Goal: Task Accomplishment & Management: Use online tool/utility

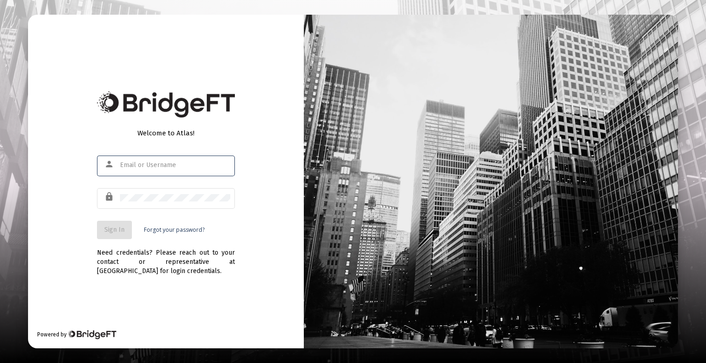
type input "[EMAIL_ADDRESS][DOMAIN_NAME]"
click at [180, 168] on input "[EMAIL_ADDRESS][DOMAIN_NAME]" at bounding box center [175, 165] width 110 height 7
click at [109, 227] on span "Sign In" at bounding box center [114, 230] width 20 height 8
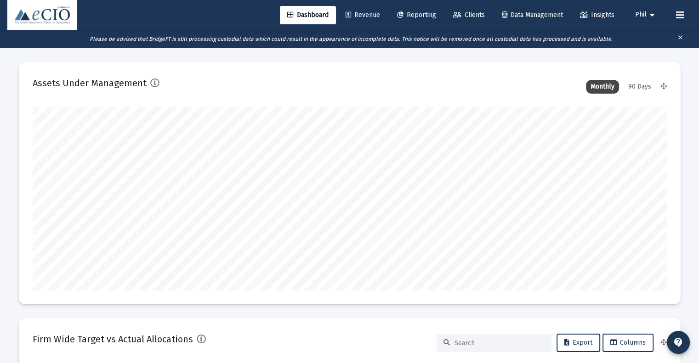
scroll to position [184, 634]
type input "[DATE]"
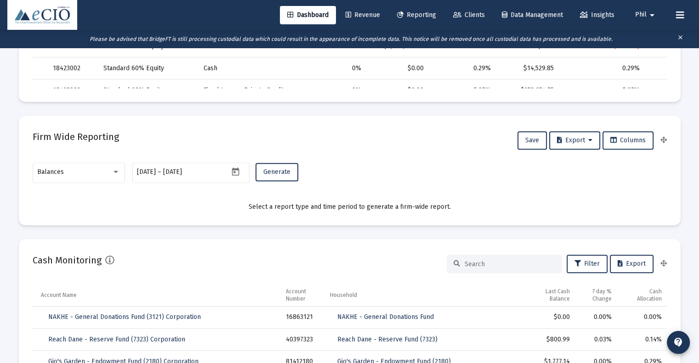
scroll to position [505, 0]
click at [65, 182] on div "Balances" at bounding box center [78, 171] width 83 height 23
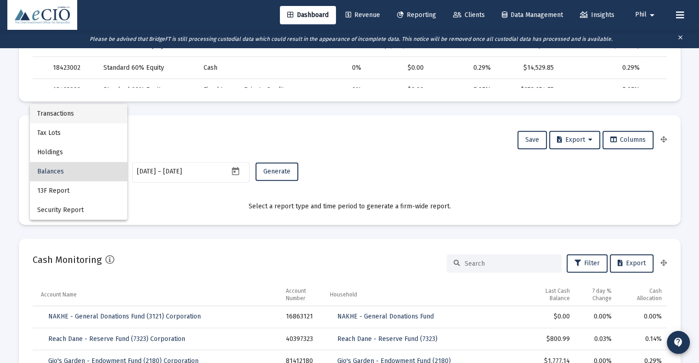
click at [81, 113] on span "Transactions" at bounding box center [78, 113] width 83 height 19
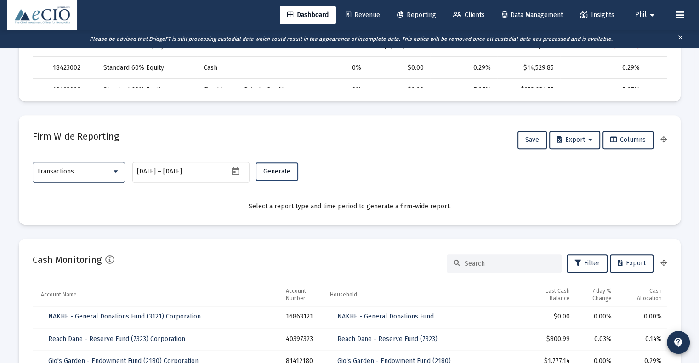
click at [278, 179] on button "Generate" at bounding box center [276, 172] width 43 height 18
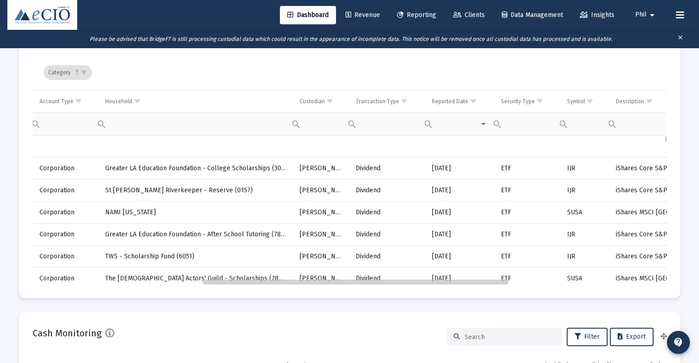
scroll to position [0, 0]
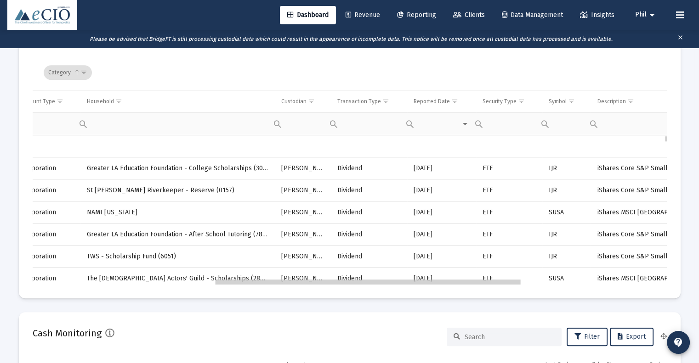
drag, startPoint x: 296, startPoint y: 284, endPoint x: 482, endPoint y: 286, distance: 185.7
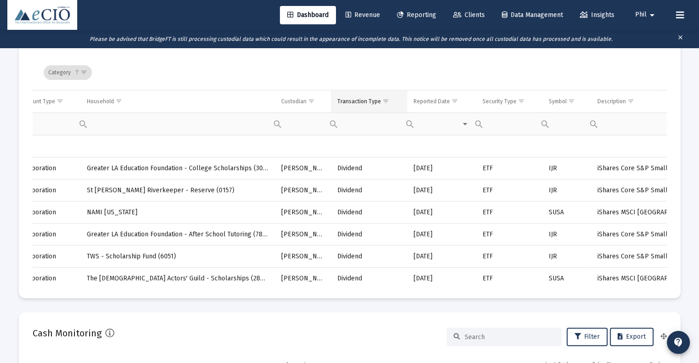
click at [383, 101] on span "Show filter options for column 'Transaction Type'" at bounding box center [385, 101] width 7 height 7
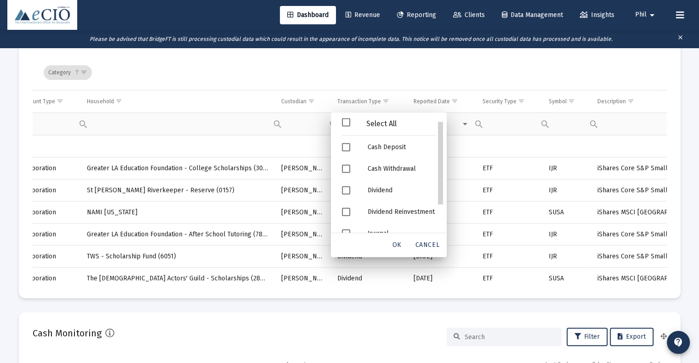
scroll to position [3, 0]
drag, startPoint x: 442, startPoint y: 225, endPoint x: 442, endPoint y: 187, distance: 38.1
click at [392, 68] on div "Category" at bounding box center [352, 72] width 617 height 35
